Goal: Transaction & Acquisition: Book appointment/travel/reservation

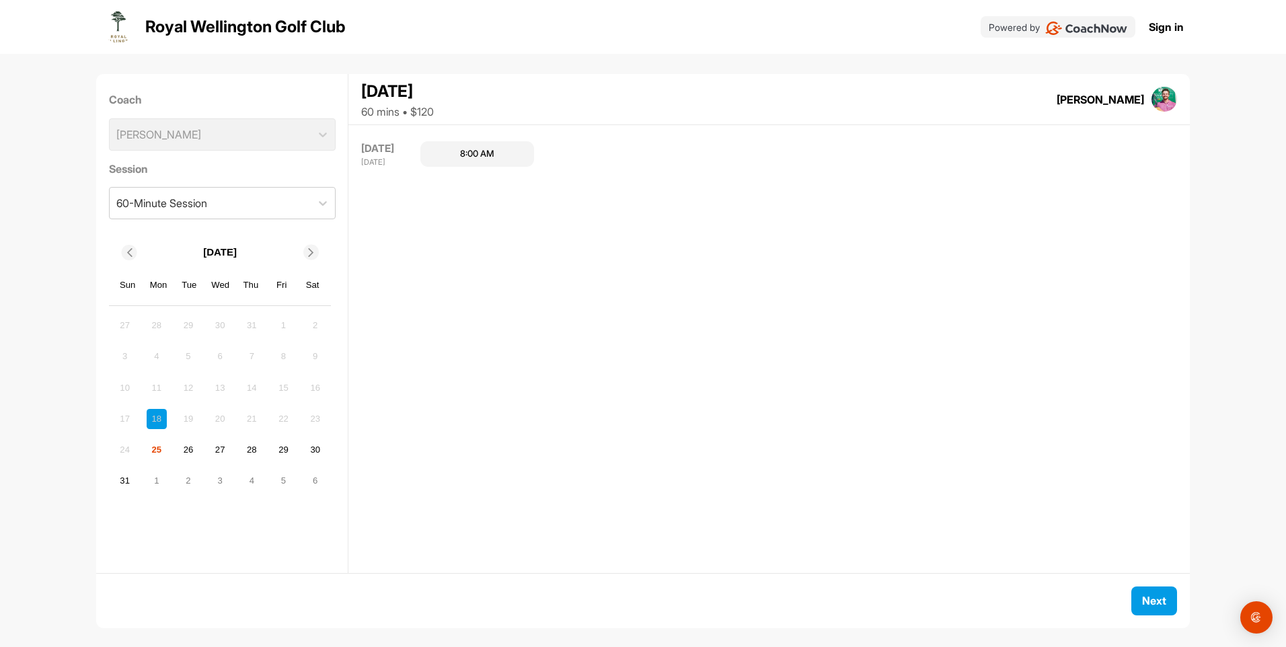
click at [159, 449] on div "25" at bounding box center [157, 450] width 20 height 20
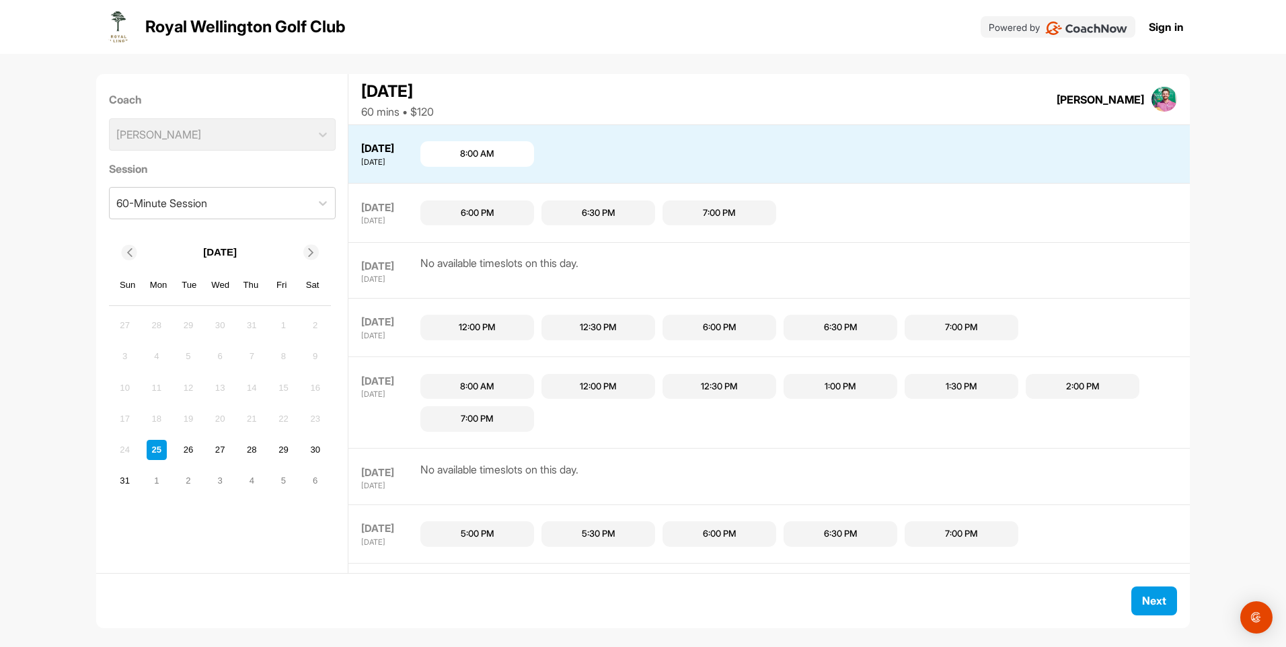
click at [474, 328] on div "12:00 PM" at bounding box center [477, 327] width 37 height 13
click at [492, 215] on div "6:00 PM" at bounding box center [478, 212] width 34 height 13
click at [1155, 602] on button "Next" at bounding box center [1154, 600] width 46 height 29
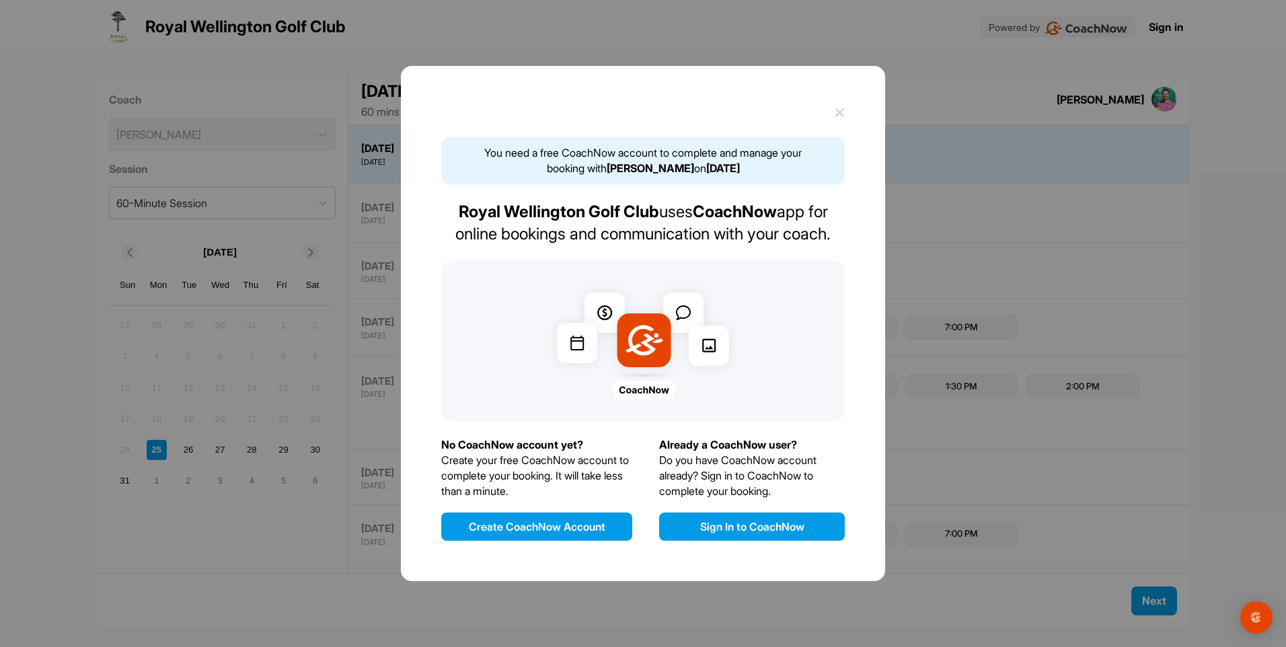
click at [525, 525] on button "Create CoachNow Account" at bounding box center [536, 527] width 191 height 28
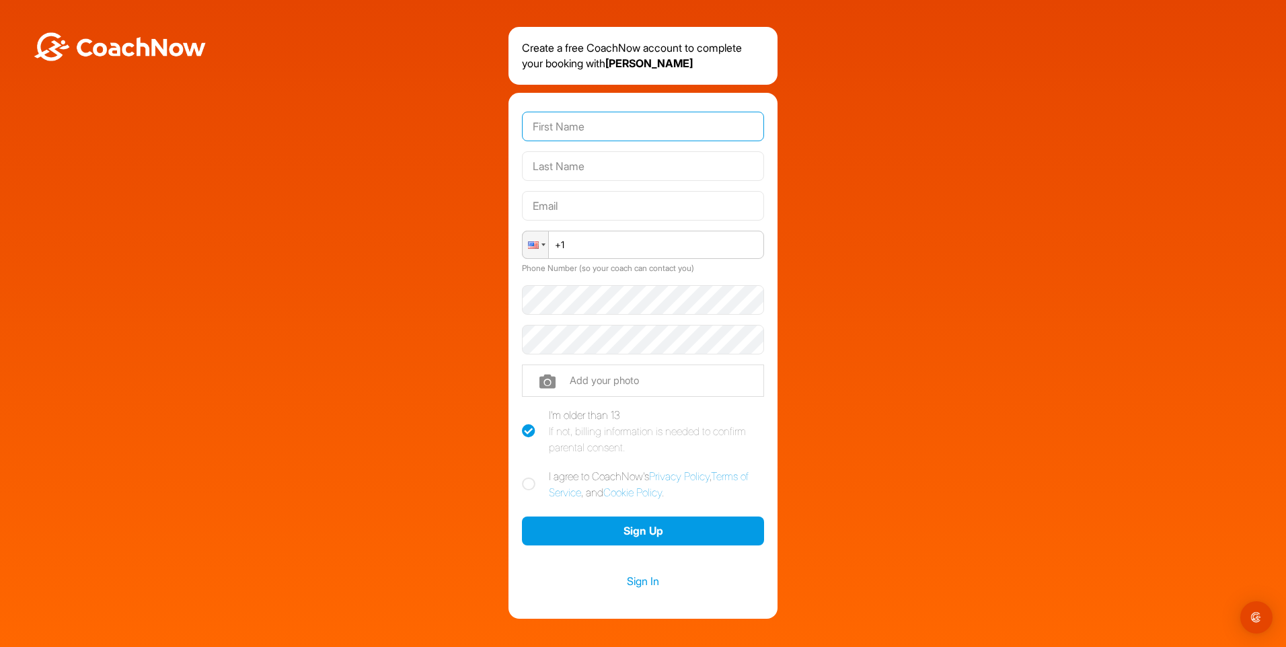
click at [575, 123] on input "text" at bounding box center [643, 127] width 242 height 30
type input "[PERSON_NAME]"
type input "[PERSON_NAME][EMAIL_ADDRESS][PERSON_NAME][DOMAIN_NAME]"
click at [566, 244] on input "+1" at bounding box center [643, 245] width 242 height 28
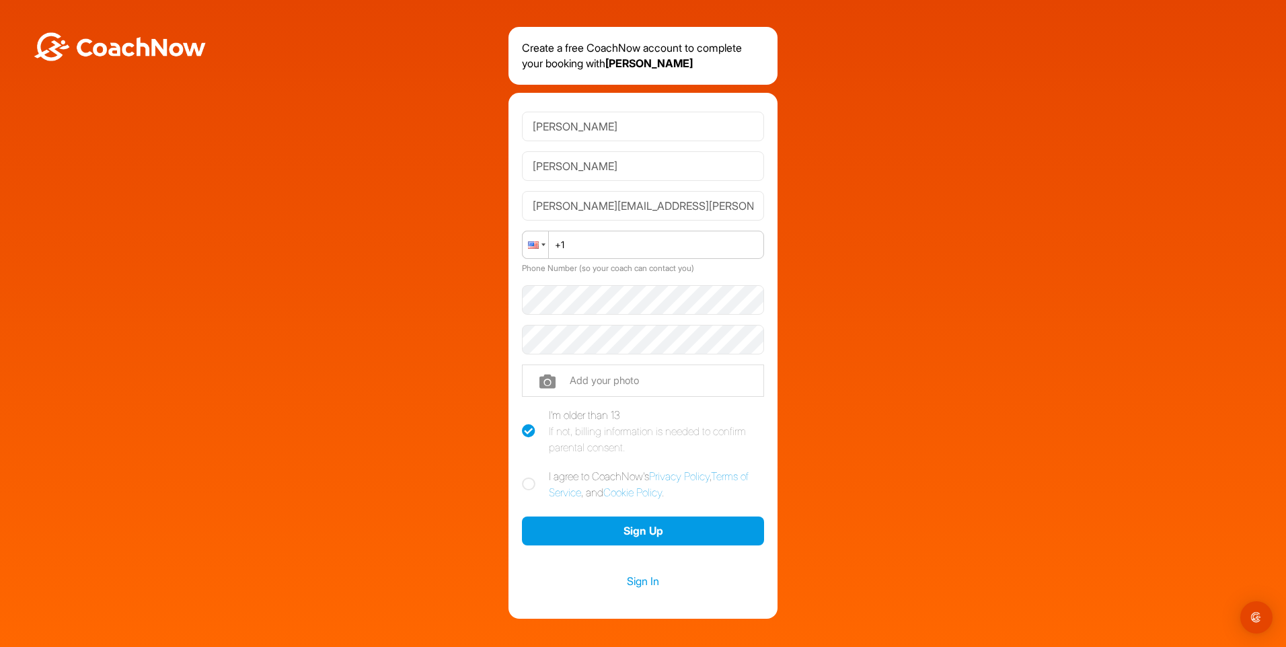
click at [536, 249] on div at bounding box center [536, 244] width 26 height 27
click at [579, 356] on span "[GEOGRAPHIC_DATA]" at bounding box center [595, 361] width 105 height 11
type input "[PHONE_NUMBER]"
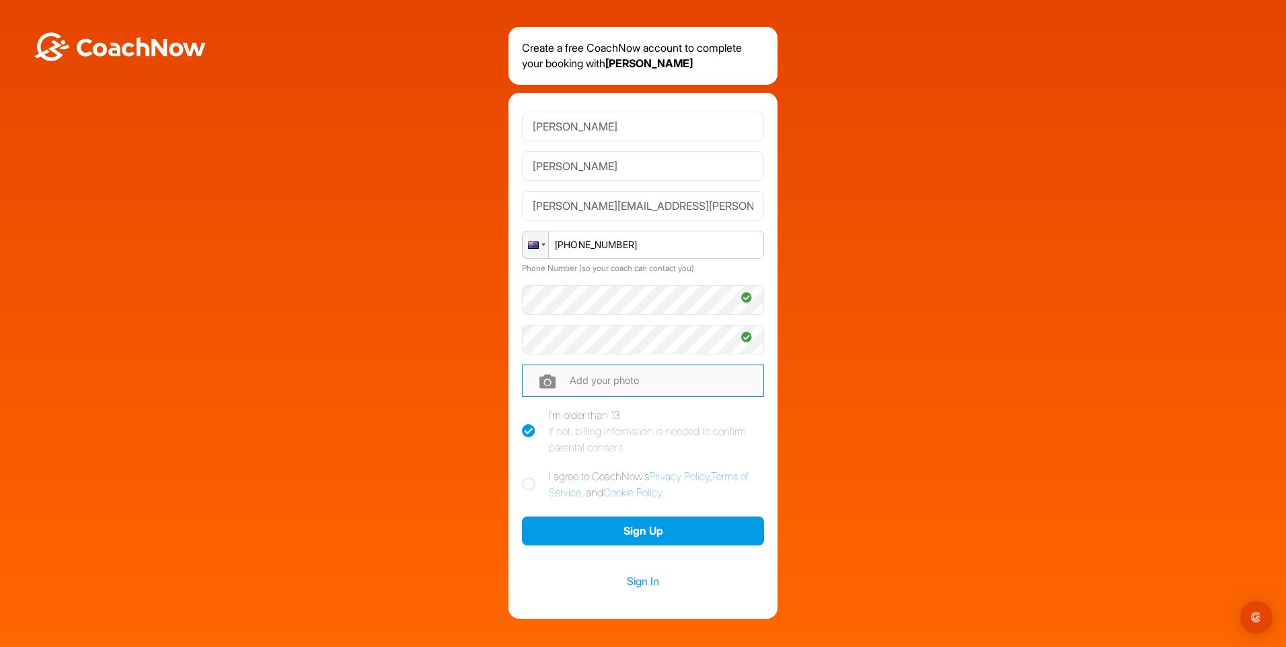
click at [630, 377] on input "file" at bounding box center [643, 381] width 242 height 32
type input "C:\fakepath\[PERSON_NAME].jpg"
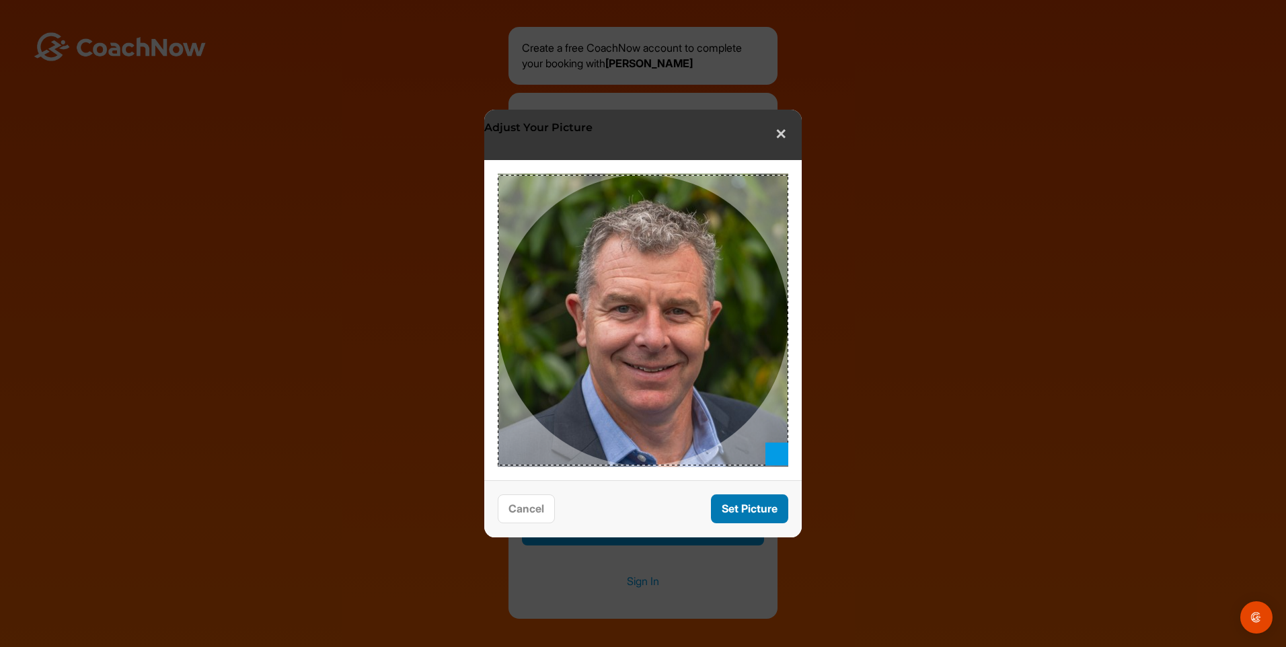
click at [737, 505] on button "Set Picture" at bounding box center [749, 508] width 77 height 29
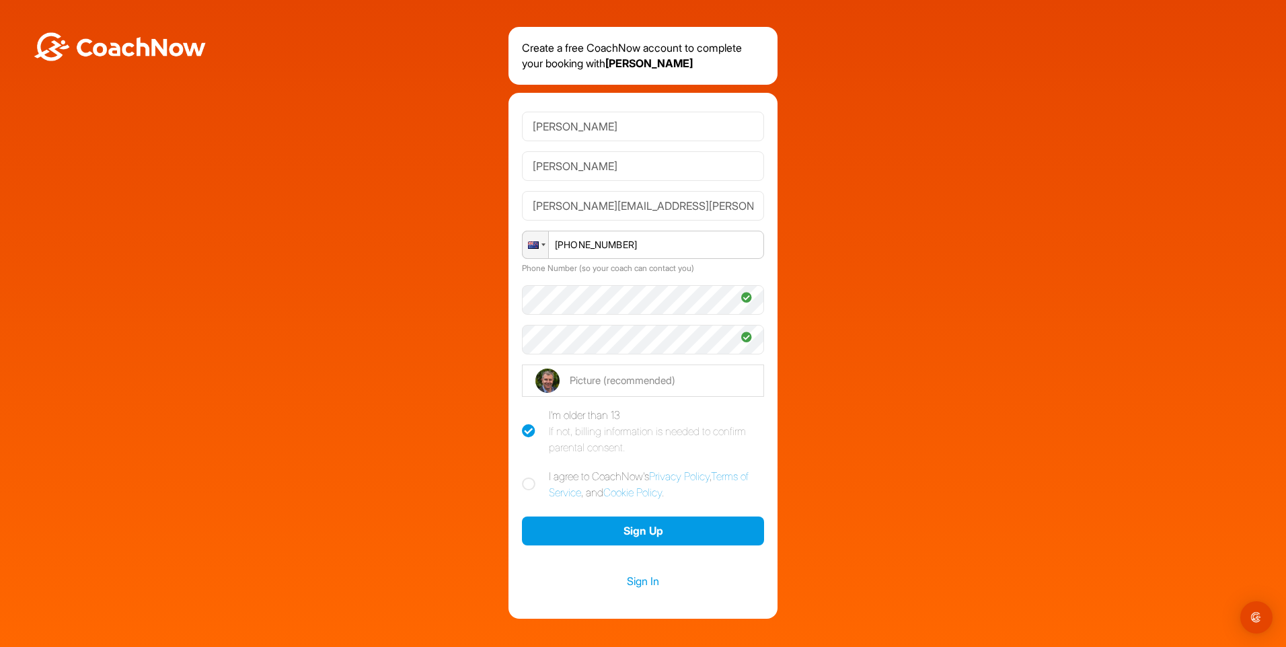
click at [527, 482] on icon at bounding box center [528, 484] width 13 height 13
click at [527, 477] on input "I agree to CoachNow's Privacy Policy , Terms of Service , and Cookie Policy ." at bounding box center [526, 472] width 9 height 9
checkbox input "true"
drag, startPoint x: 668, startPoint y: 207, endPoint x: 513, endPoint y: 212, distance: 155.4
click at [513, 212] on div "[PERSON_NAME] [PERSON_NAME][EMAIL_ADDRESS][PERSON_NAME][DOMAIN_NAME] Phone [PHO…" at bounding box center [642, 356] width 269 height 526
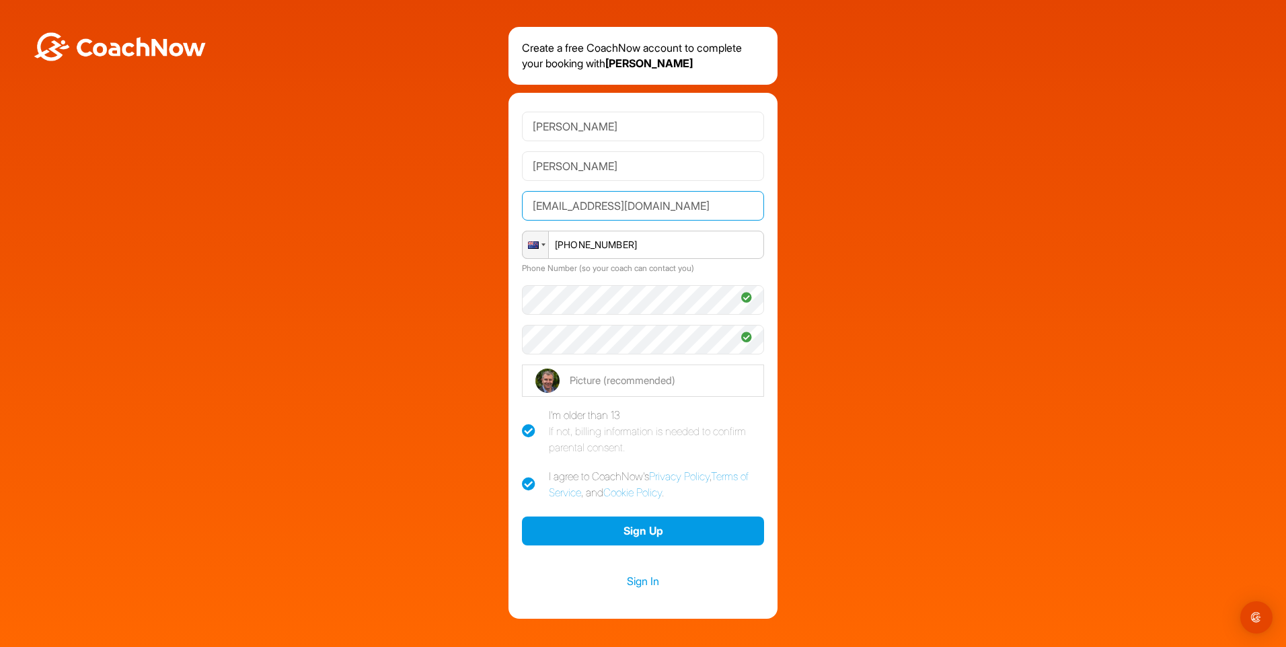
click at [668, 204] on input "[EMAIL_ADDRESS][DOMAIN_NAME]" at bounding box center [643, 206] width 242 height 30
type input "[EMAIL_ADDRESS][DOMAIN_NAME]"
drag, startPoint x: 428, startPoint y: 275, endPoint x: 437, endPoint y: 274, distance: 8.1
click at [428, 274] on div "Create a free CoachNow account to complete your booking with [PERSON_NAME] [PER…" at bounding box center [643, 323] width 1273 height 592
click at [623, 532] on button "Sign Up" at bounding box center [643, 531] width 242 height 29
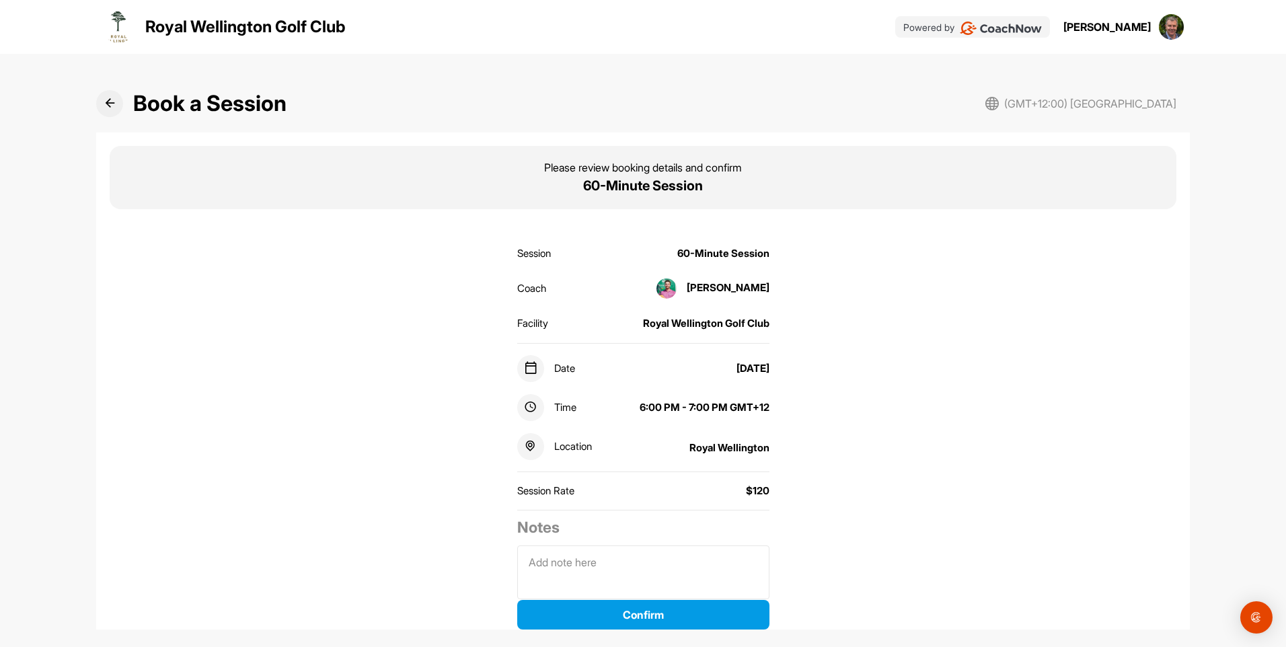
click at [105, 102] on icon at bounding box center [110, 103] width 10 height 10
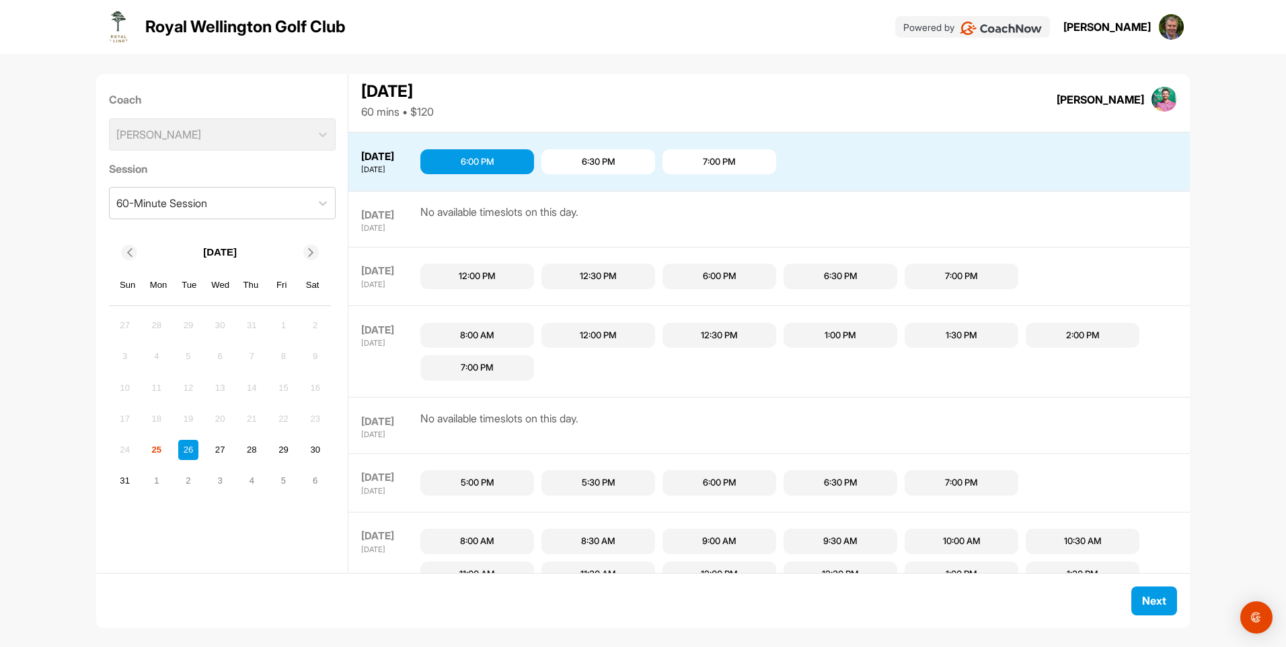
scroll to position [59, 0]
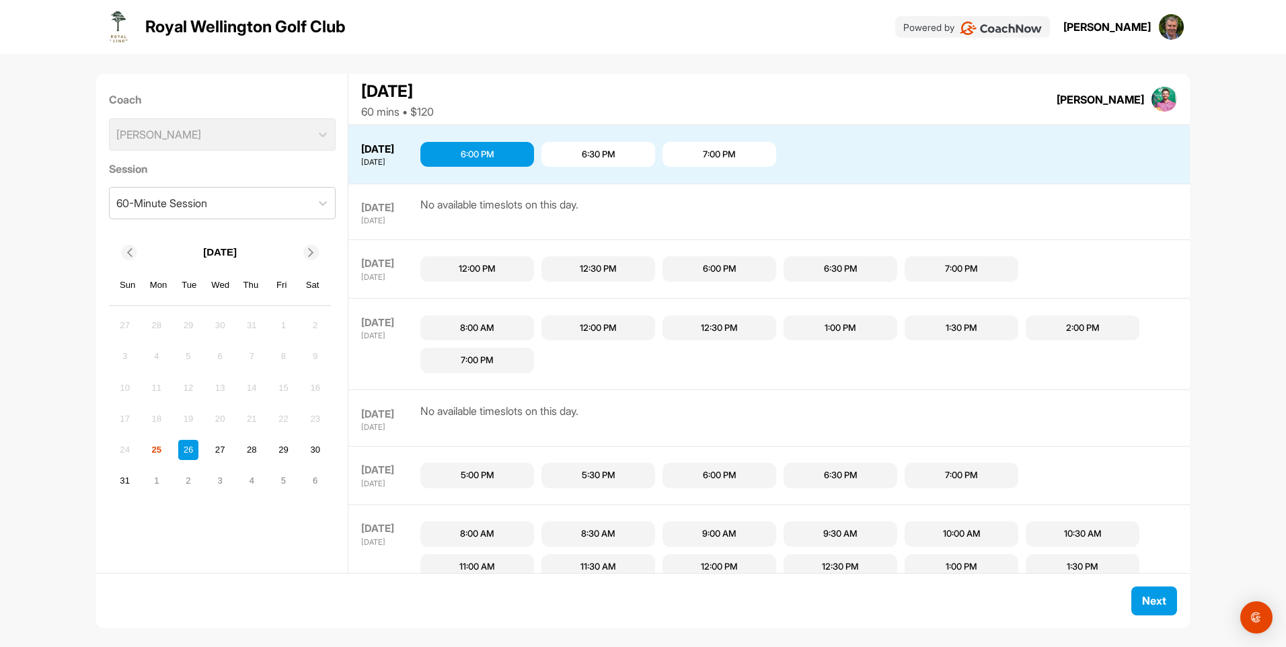
click at [716, 149] on div "7:00 PM" at bounding box center [719, 154] width 33 height 13
click at [1156, 601] on button "Next" at bounding box center [1154, 600] width 46 height 29
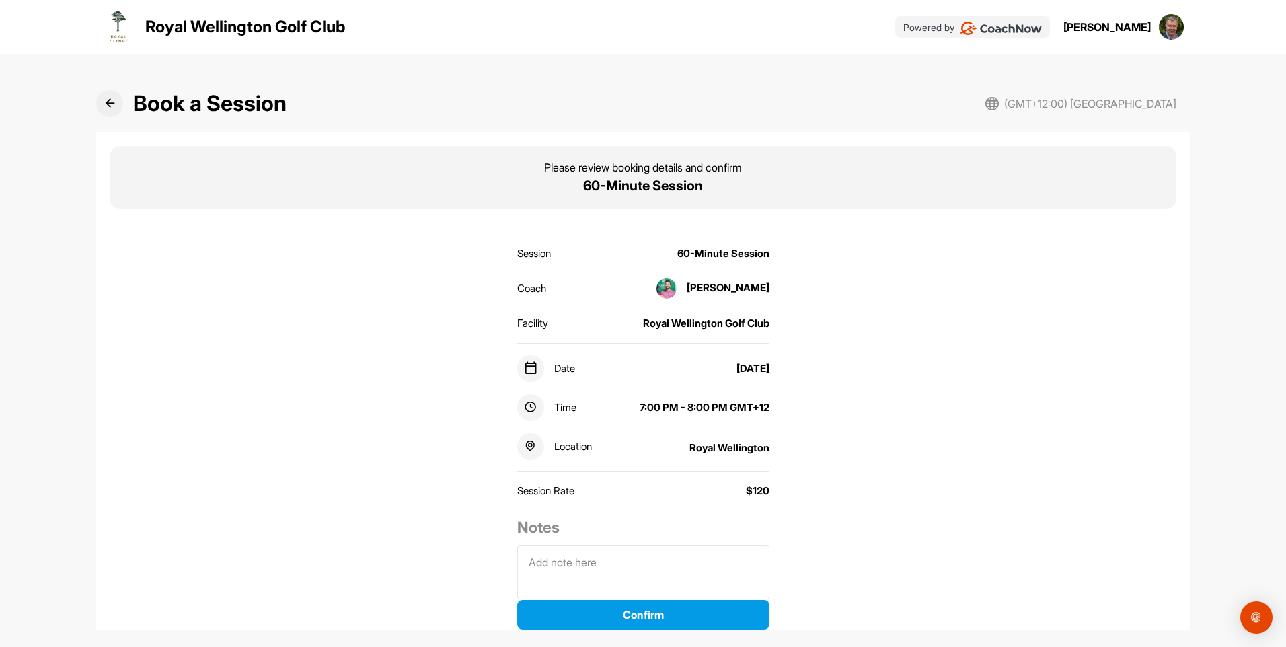
scroll to position [44, 0]
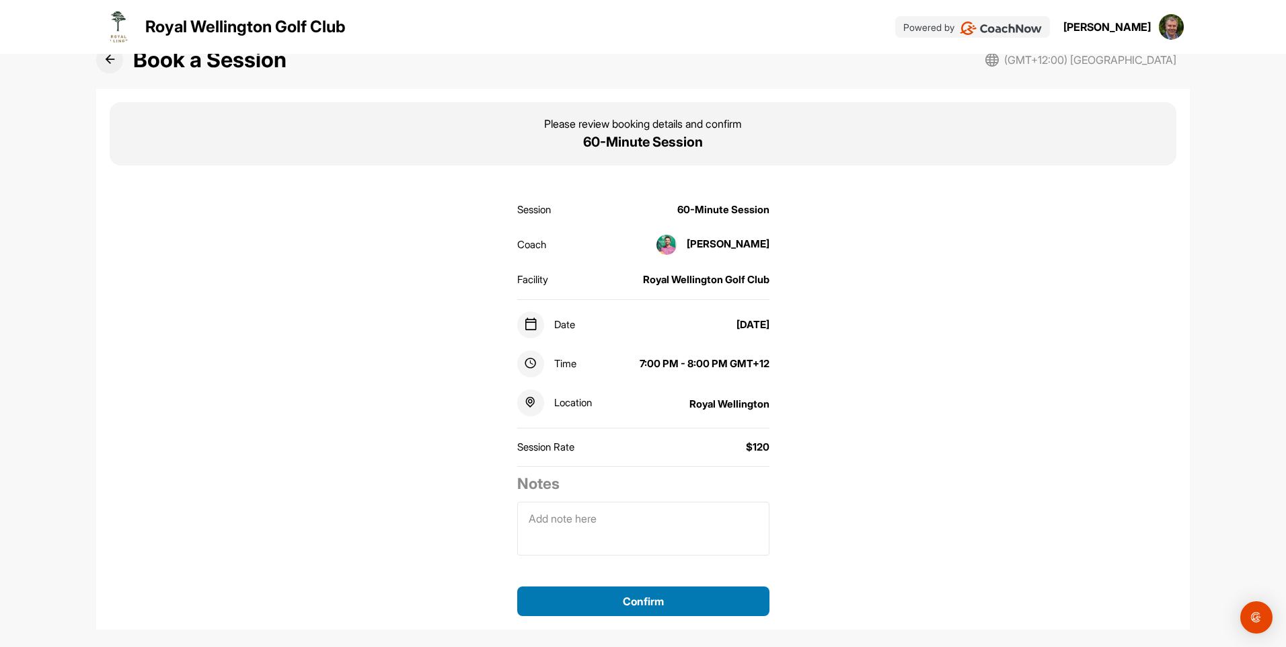
click at [632, 598] on button "Confirm" at bounding box center [643, 601] width 252 height 30
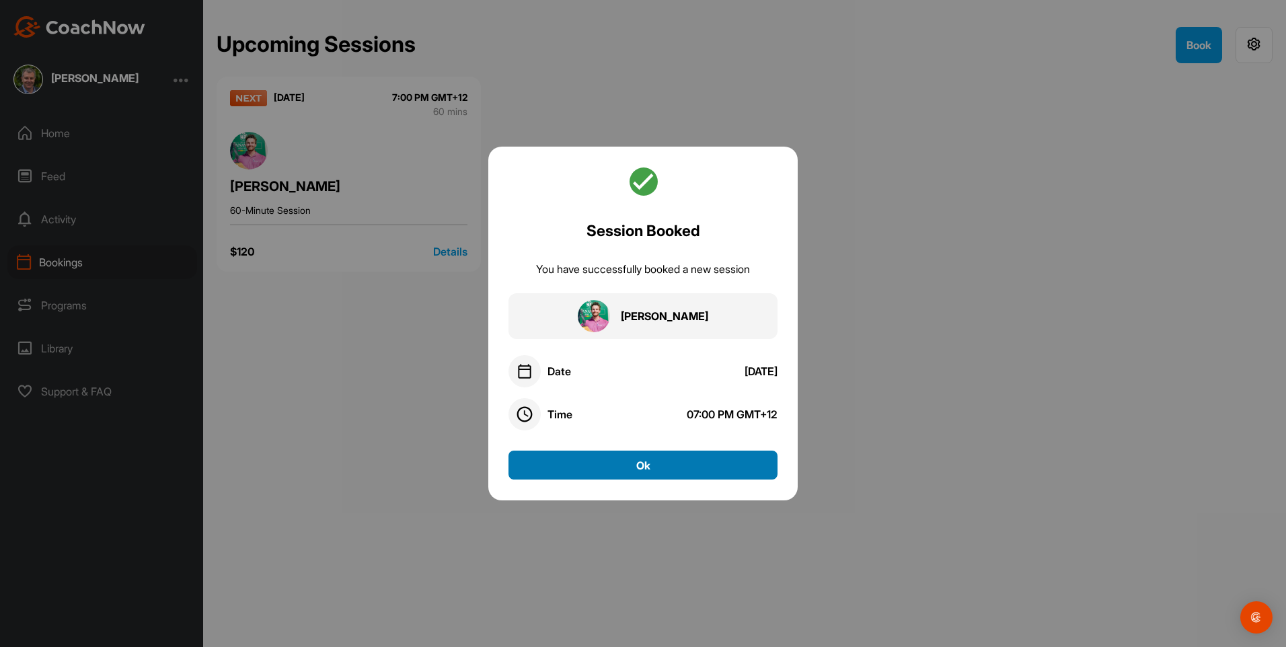
click at [642, 468] on button "Ok" at bounding box center [642, 465] width 269 height 29
